Goal: Information Seeking & Learning: Learn about a topic

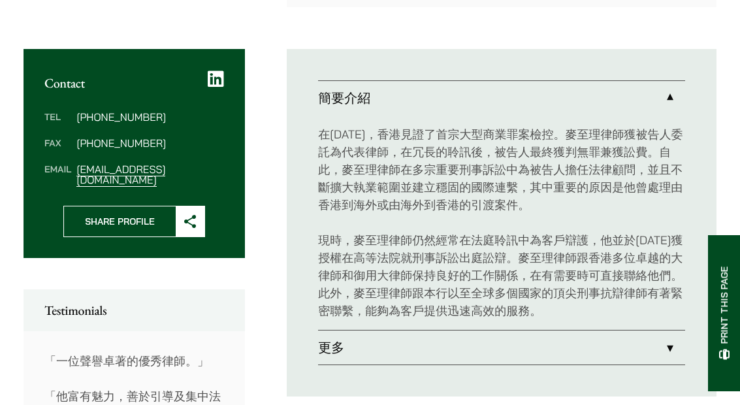
scroll to position [519, 0]
click at [583, 331] on link "更多" at bounding box center [501, 348] width 367 height 34
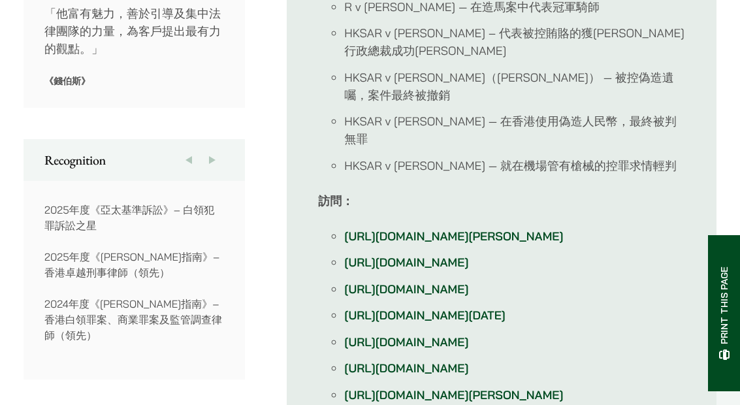
scroll to position [902, 0]
click at [468, 360] on link "[URL][DOMAIN_NAME]" at bounding box center [406, 367] width 124 height 15
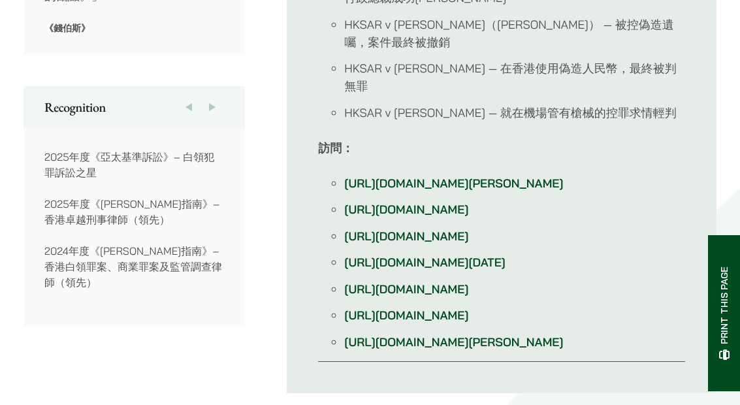
click at [468, 202] on link "[URL][DOMAIN_NAME]" at bounding box center [406, 209] width 124 height 15
click at [563, 176] on link "[URL][DOMAIN_NAME][PERSON_NAME]" at bounding box center [453, 183] width 219 height 15
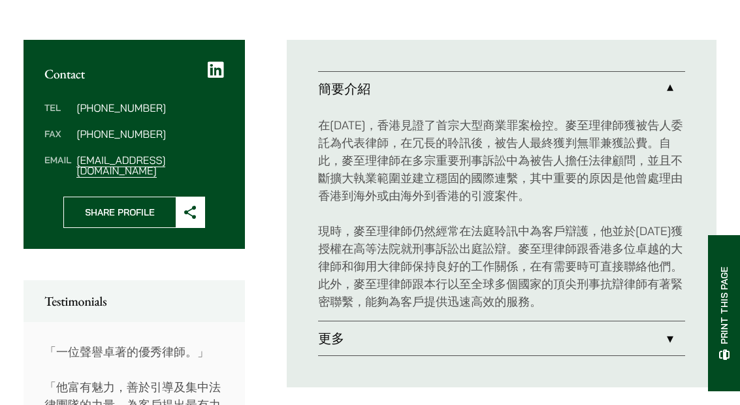
scroll to position [515, 0]
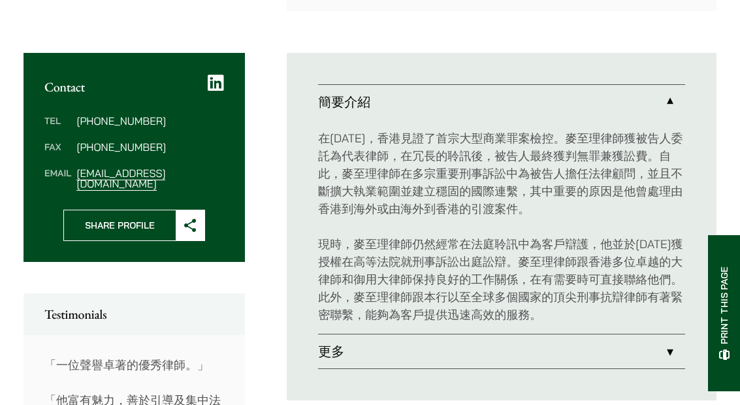
click at [572, 334] on link "更多" at bounding box center [501, 351] width 367 height 34
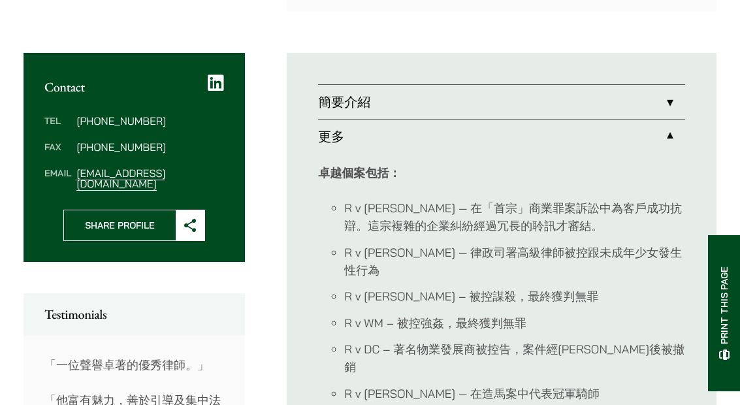
click at [662, 85] on link "簡要介紹" at bounding box center [501, 102] width 367 height 34
